Goal: Transaction & Acquisition: Obtain resource

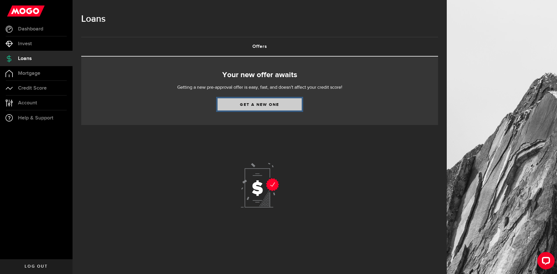
click at [255, 98] on link "Get a new one" at bounding box center [260, 104] width 84 height 12
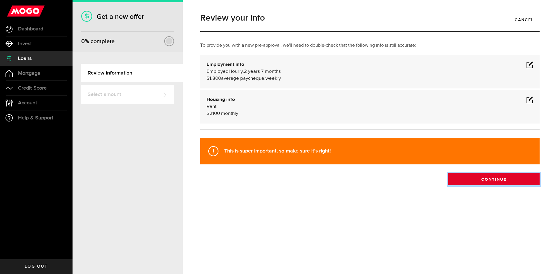
click at [491, 181] on button "Continue" at bounding box center [493, 179] width 91 height 12
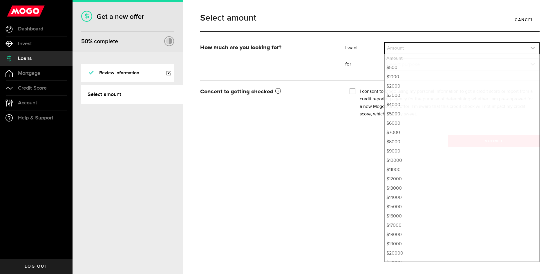
click at [443, 48] on link "expand select" at bounding box center [462, 48] width 154 height 11
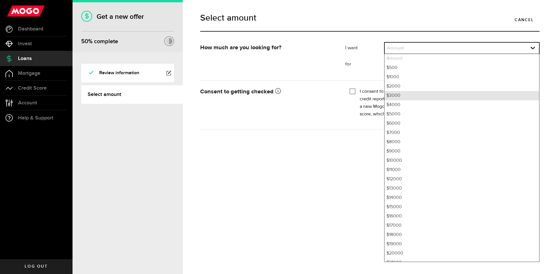
click at [440, 98] on li "$3000" at bounding box center [462, 95] width 154 height 9
select select "3000"
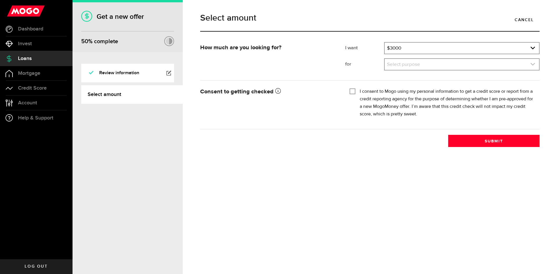
click at [439, 66] on link "expand select" at bounding box center [462, 64] width 154 height 11
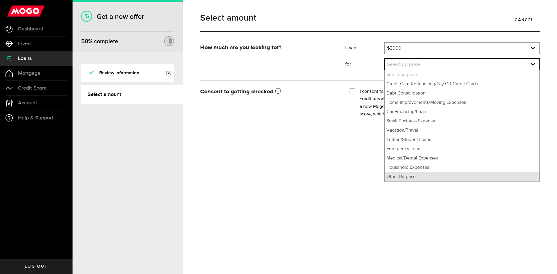
click at [443, 176] on li "Other Purpose" at bounding box center [462, 176] width 154 height 9
select select "Other Purpose"
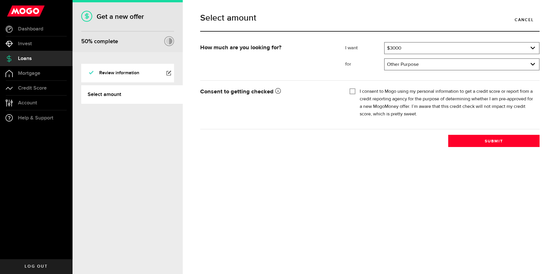
click at [351, 92] on input "I consent to Mogo using my personal information to get a credit score or report…" at bounding box center [353, 91] width 6 height 6
checkbox input "true"
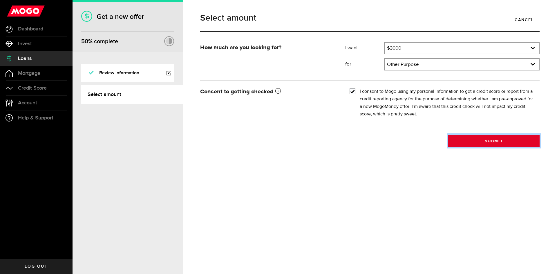
click at [474, 140] on button "Submit" at bounding box center [493, 141] width 91 height 12
